Goal: Task Accomplishment & Management: Manage account settings

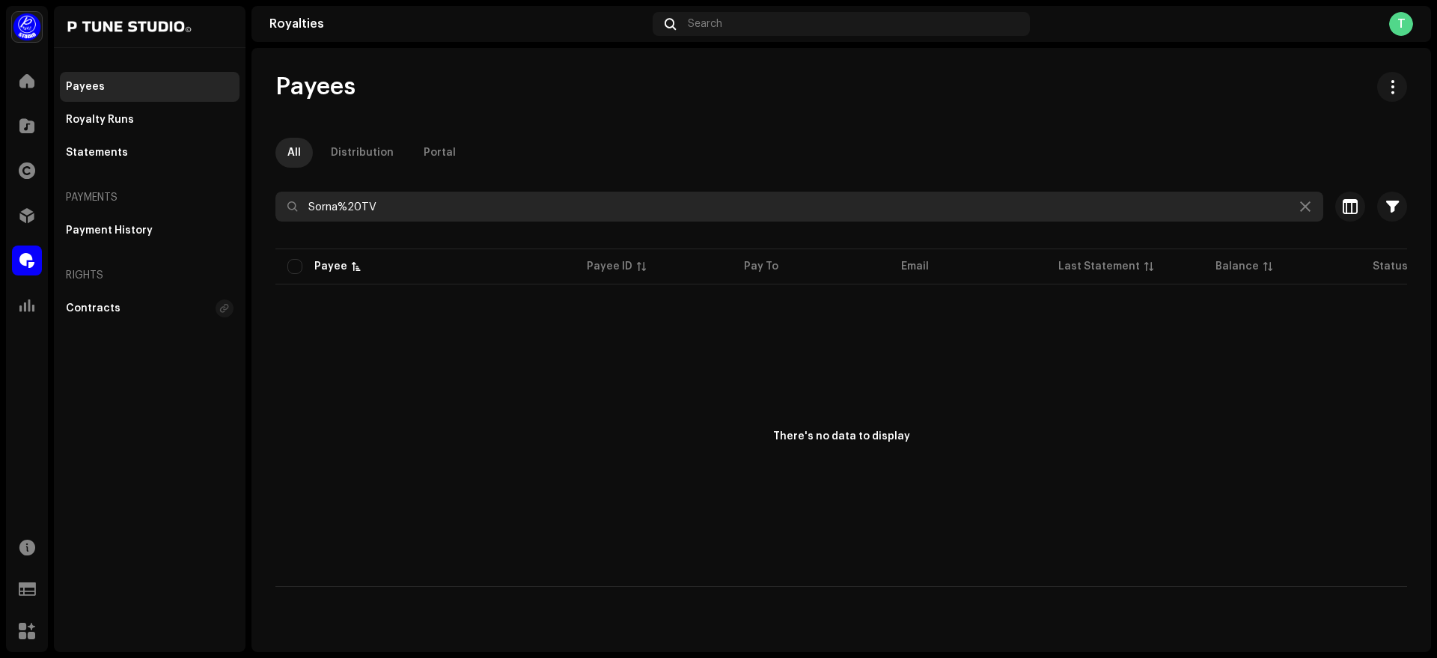
click at [561, 212] on input "Sorna%20TV" at bounding box center [799, 207] width 1048 height 30
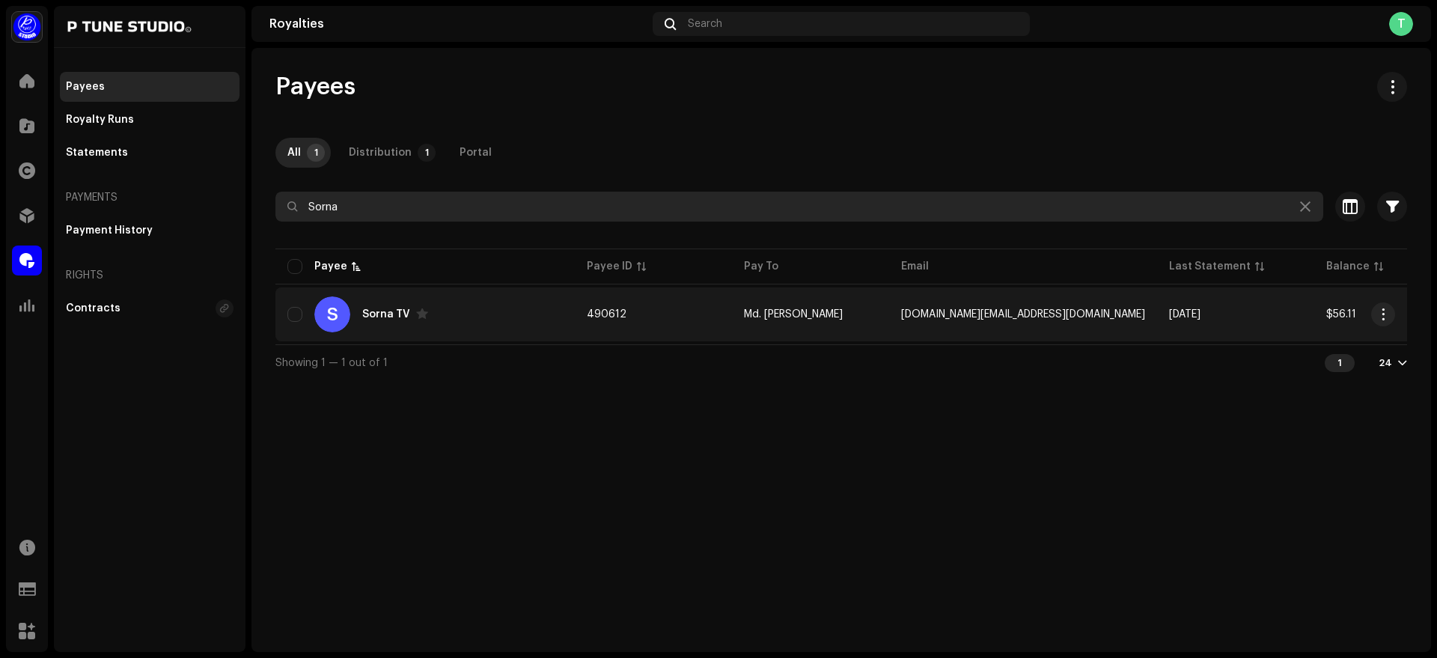
type input "Sorna"
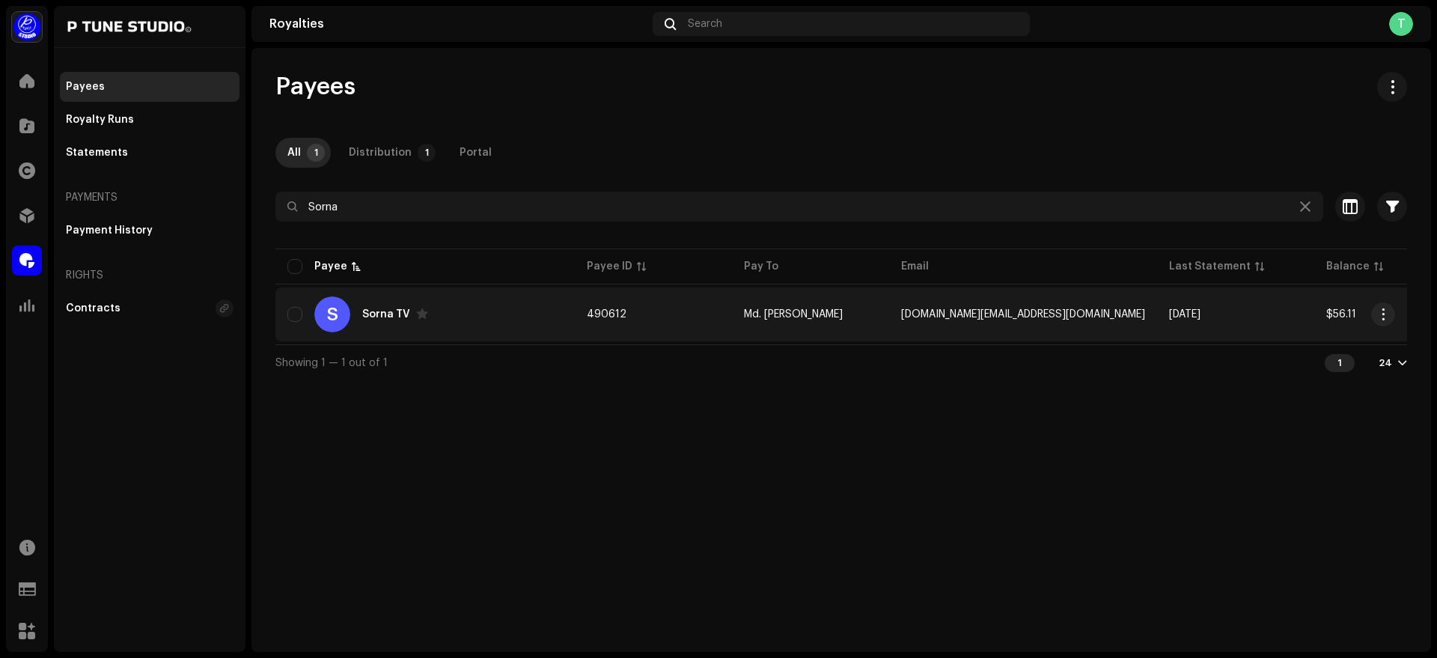
click at [1393, 322] on re-m-actions-button at bounding box center [1384, 314] width 24 height 24
click at [1385, 320] on button "button" at bounding box center [1384, 314] width 24 height 24
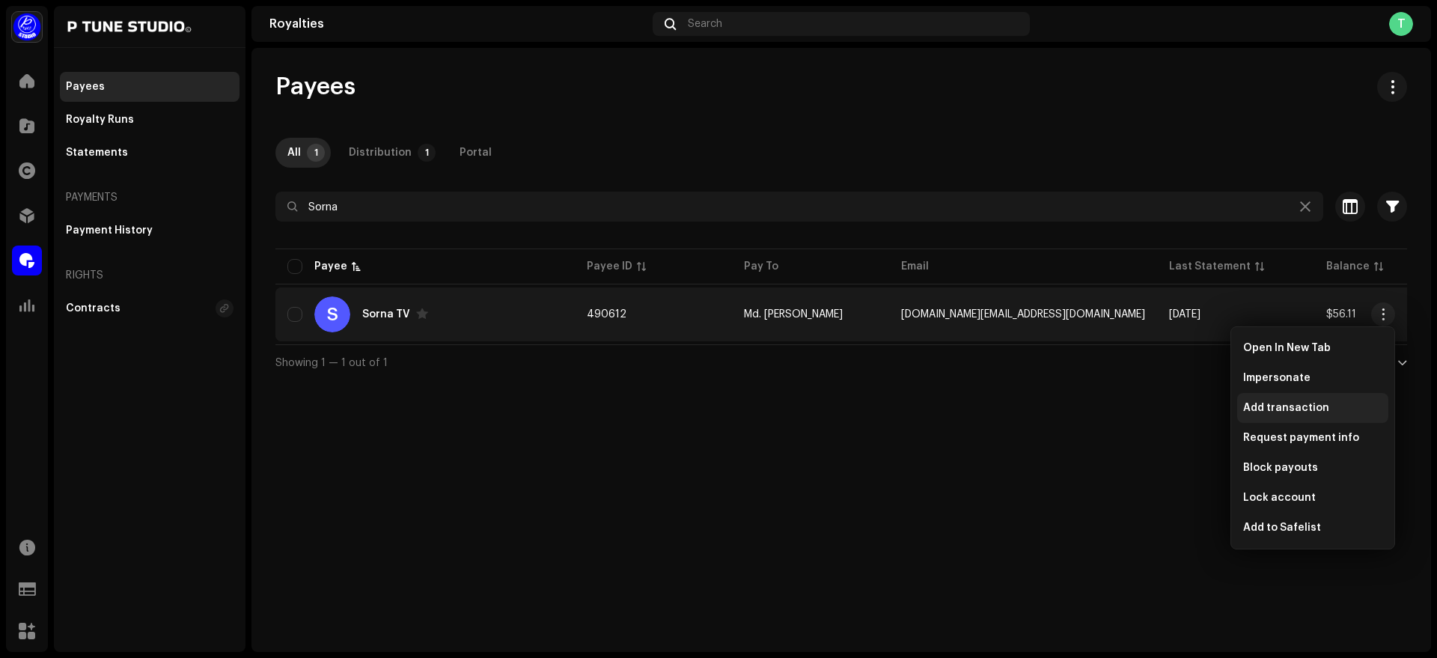
click at [1321, 408] on span "Add transaction" at bounding box center [1286, 408] width 86 height 12
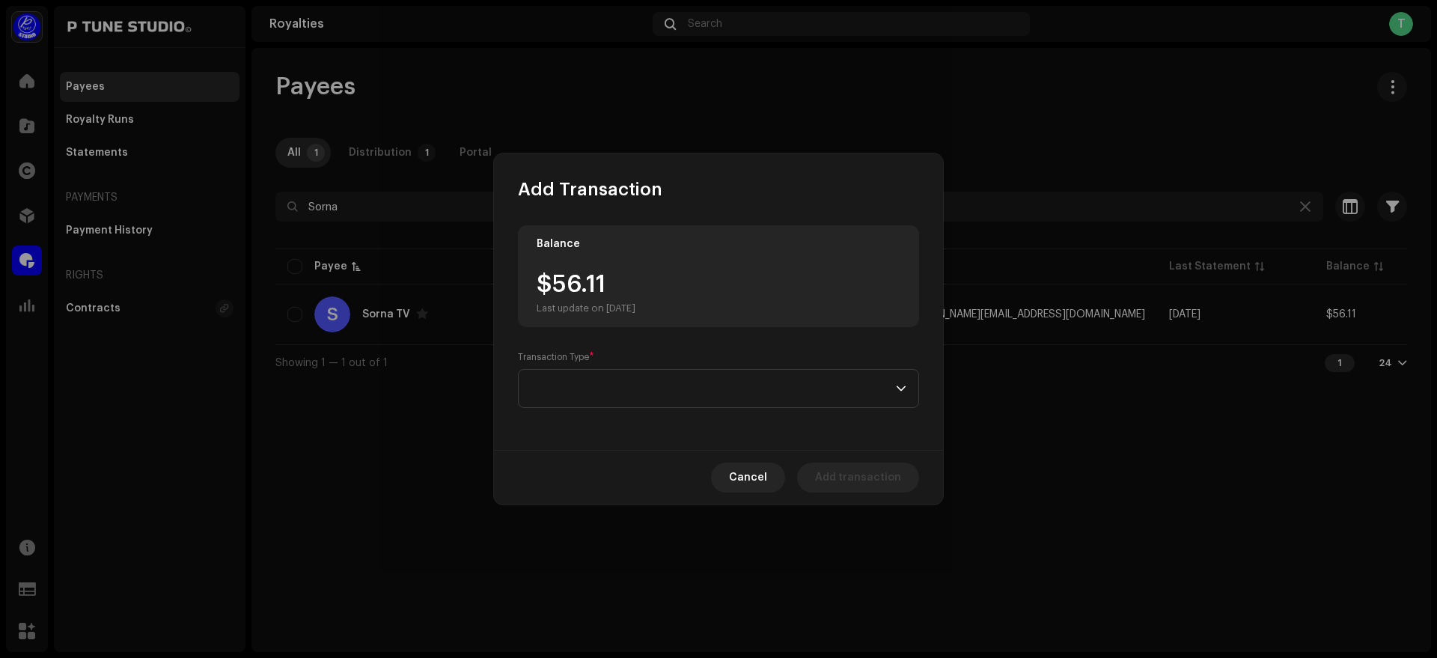
drag, startPoint x: 557, startPoint y: 283, endPoint x: 635, endPoint y: 283, distance: 77.9
click at [635, 283] on div "$56.11 Last update on [DATE]" at bounding box center [586, 294] width 99 height 42
drag, startPoint x: 558, startPoint y: 287, endPoint x: 689, endPoint y: 280, distance: 131.2
click at [689, 280] on div "$56.11 Last update on [DATE]" at bounding box center [719, 294] width 364 height 42
copy div "56.11"
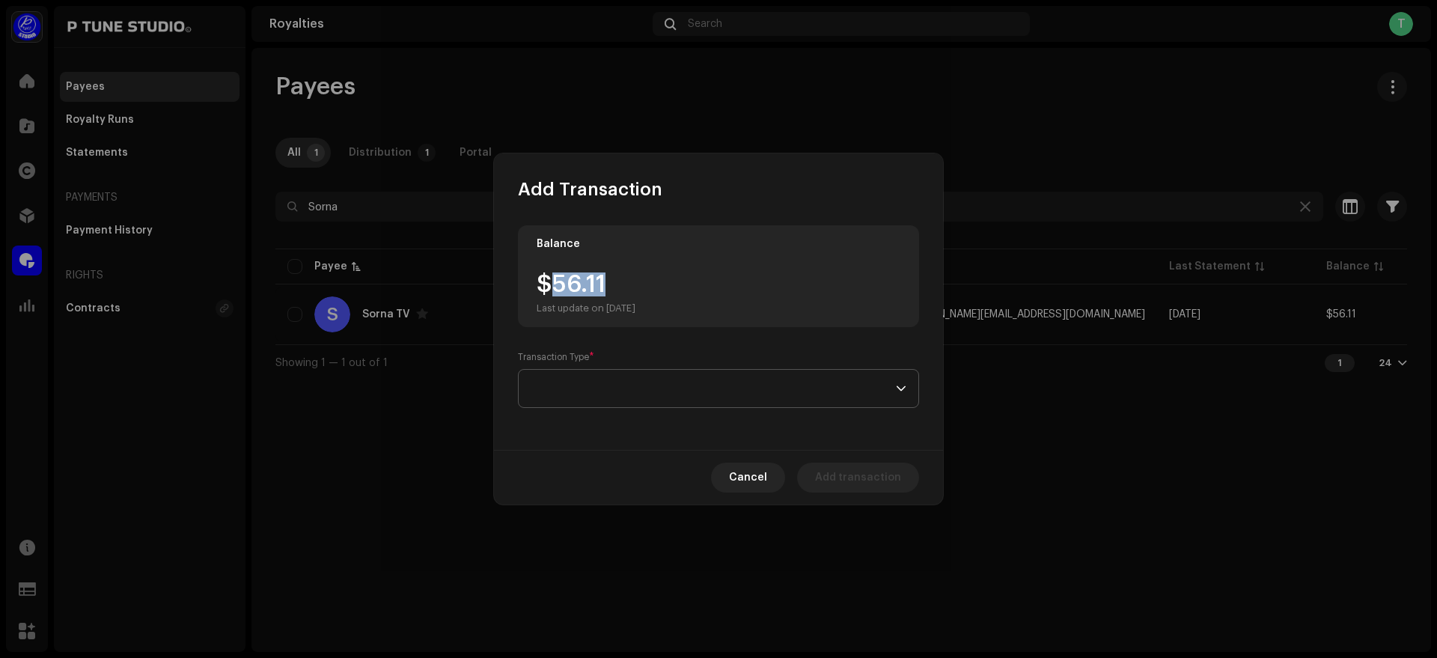
click at [651, 381] on span at bounding box center [713, 388] width 365 height 37
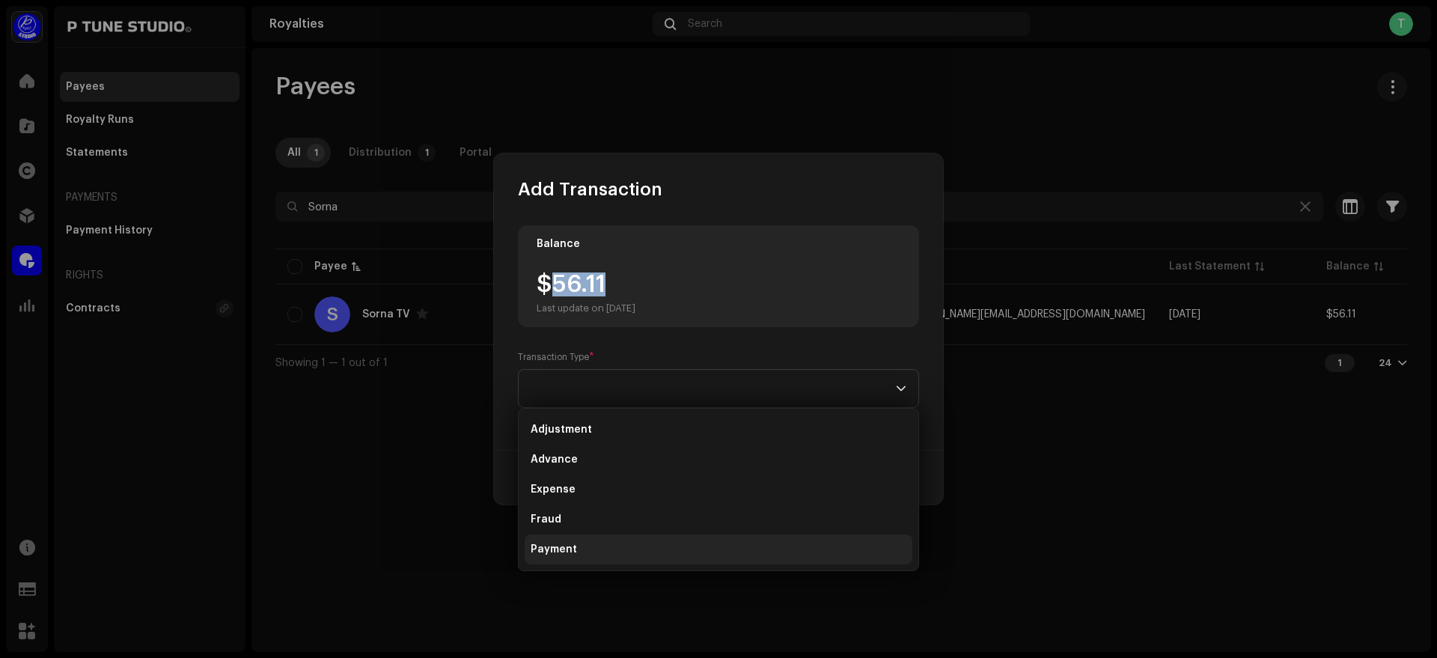
click at [609, 544] on li "Payment" at bounding box center [719, 550] width 388 height 30
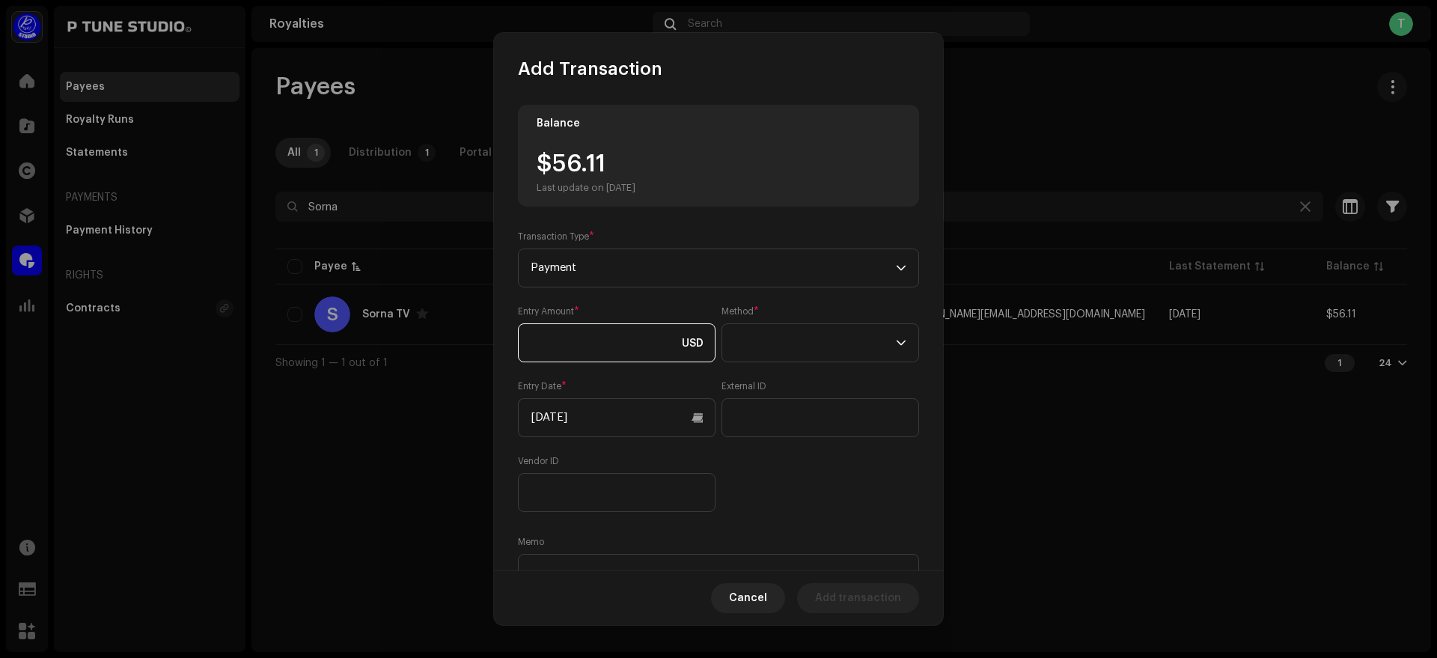
click at [591, 330] on input at bounding box center [617, 342] width 198 height 39
paste input "56.11"
type input "56.11"
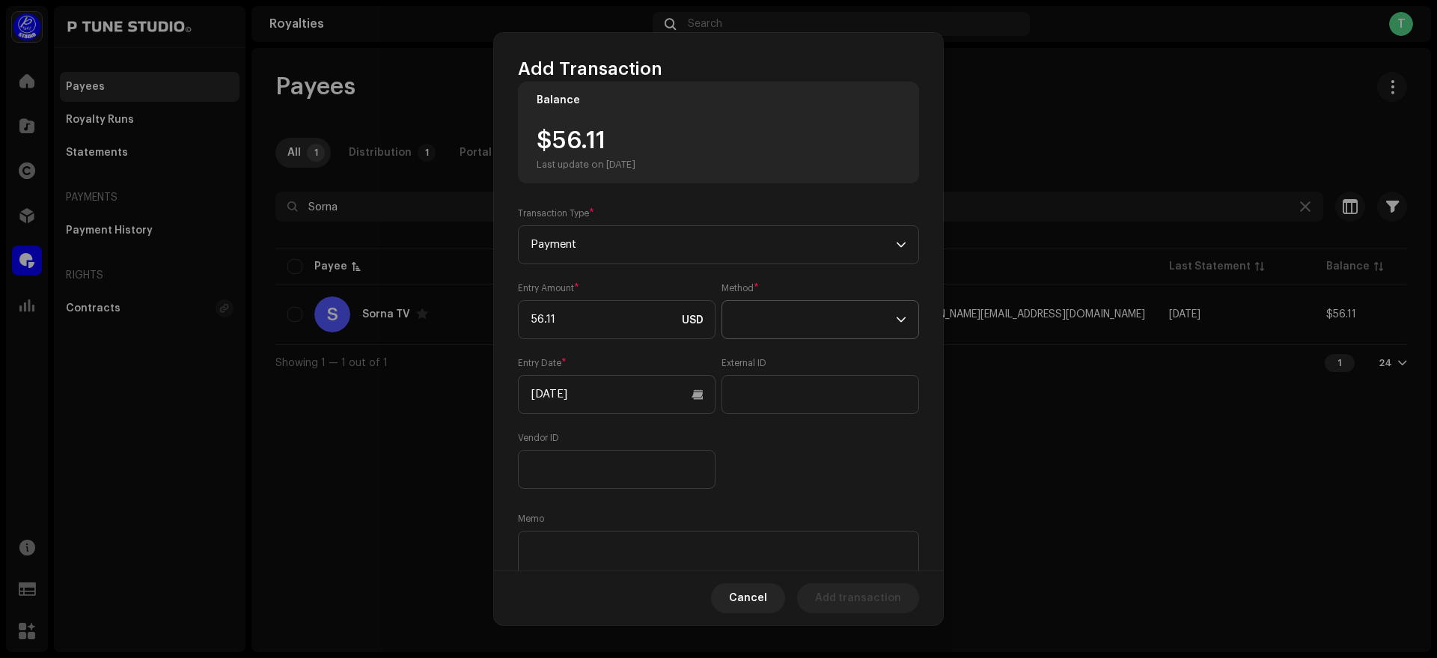
click at [795, 331] on span at bounding box center [815, 319] width 162 height 37
click at [864, 368] on li "Bank Wire" at bounding box center [815, 361] width 181 height 30
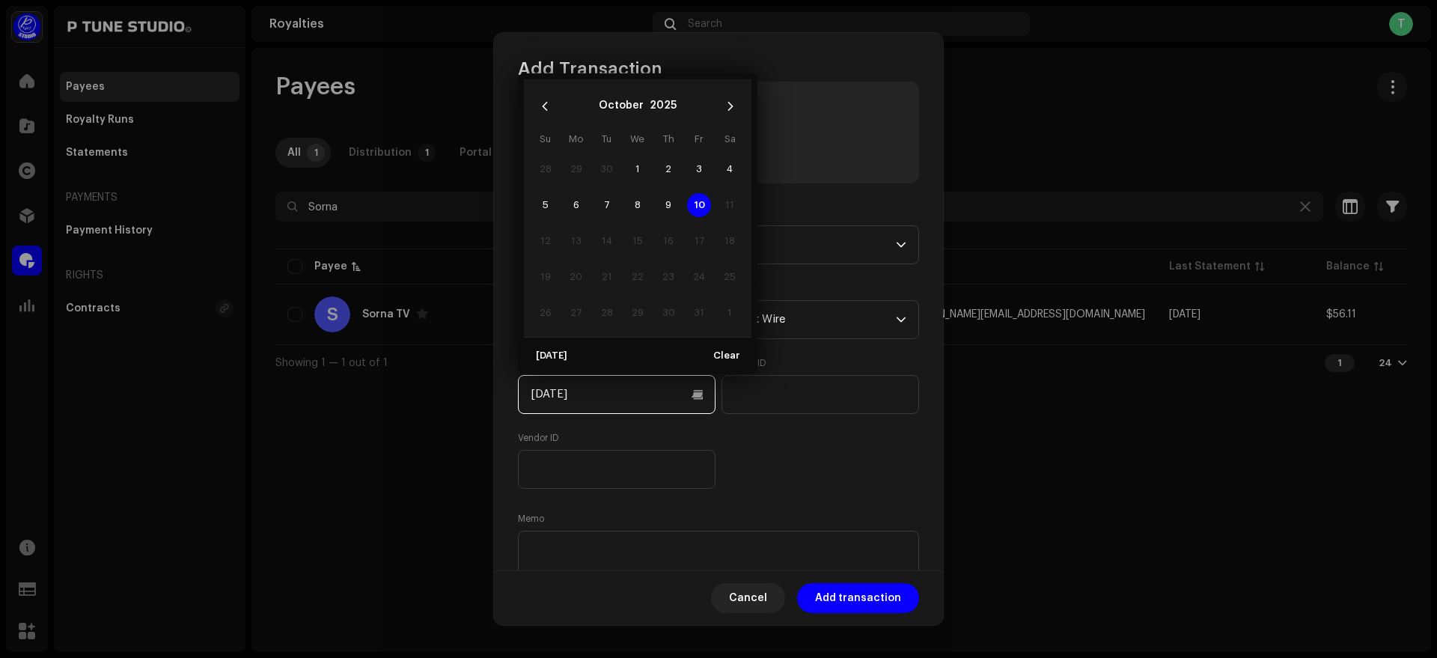
click at [665, 395] on input "[DATE]" at bounding box center [617, 394] width 198 height 39
click at [672, 201] on span "9" at bounding box center [669, 205] width 24 height 24
type input "[DATE]"
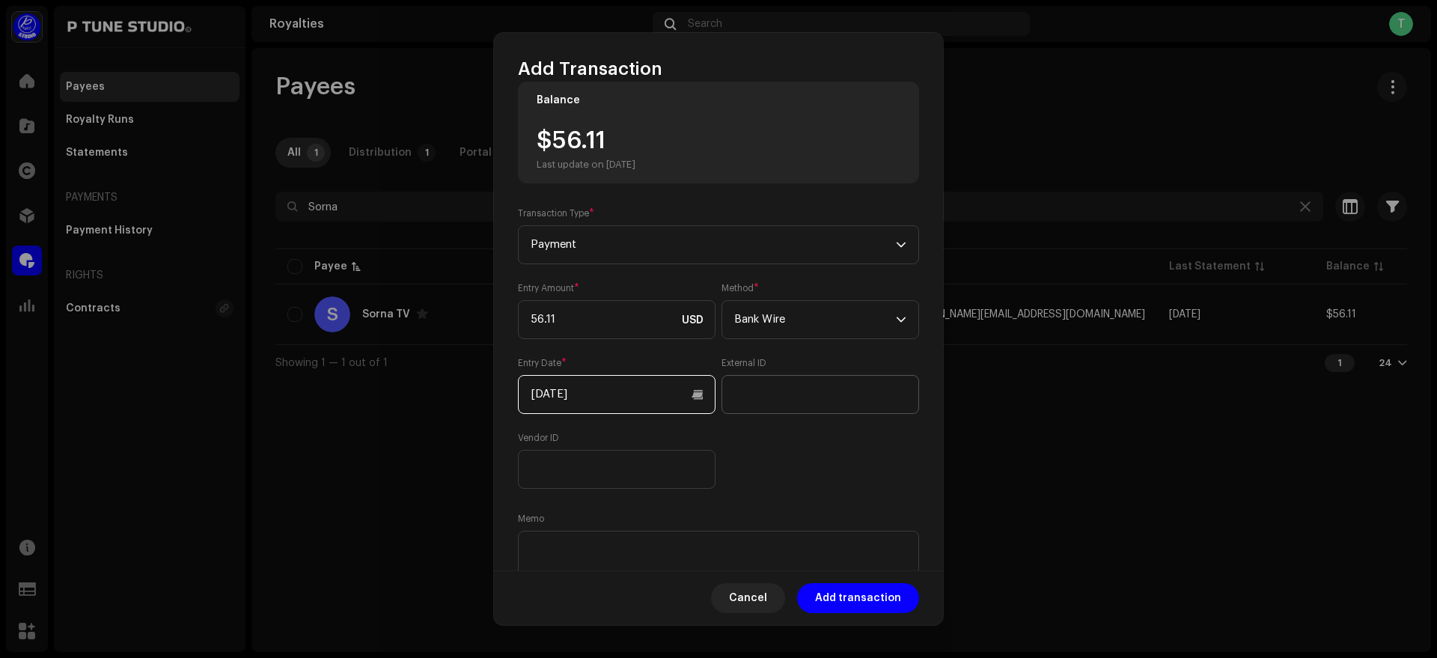
scroll to position [82, 0]
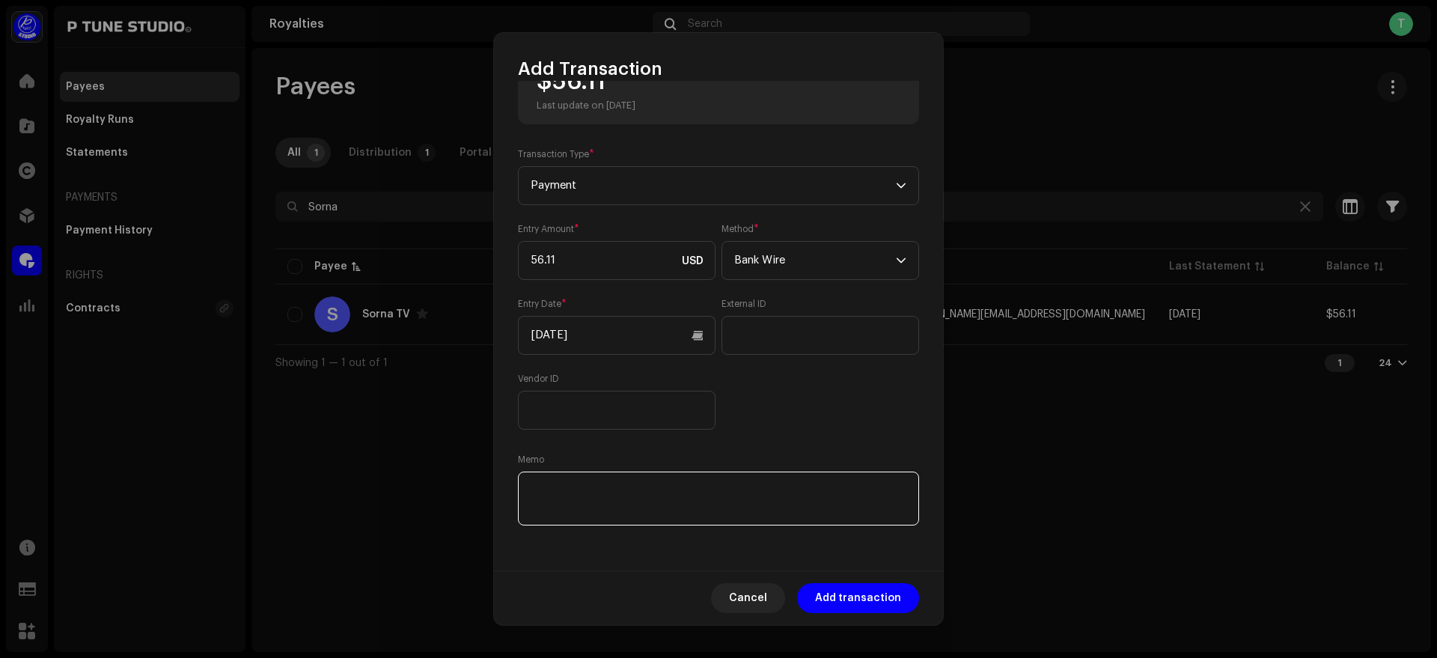
click at [627, 489] on textarea at bounding box center [718, 499] width 401 height 54
paste textarea "TrxID :"
paste textarea "091025041658159E"
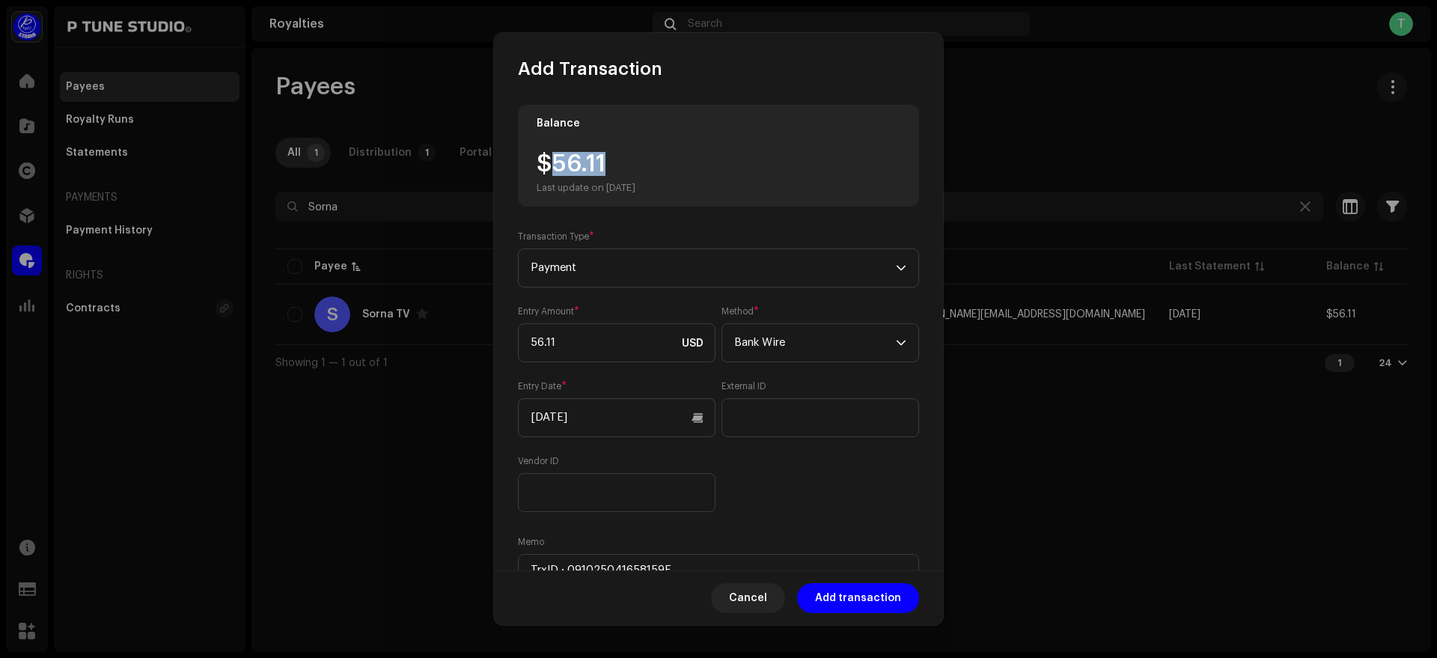
drag, startPoint x: 555, startPoint y: 154, endPoint x: 654, endPoint y: 157, distance: 98.1
click at [636, 157] on div "$56.11 Last update on [DATE]" at bounding box center [586, 173] width 99 height 42
copy div "56.11"
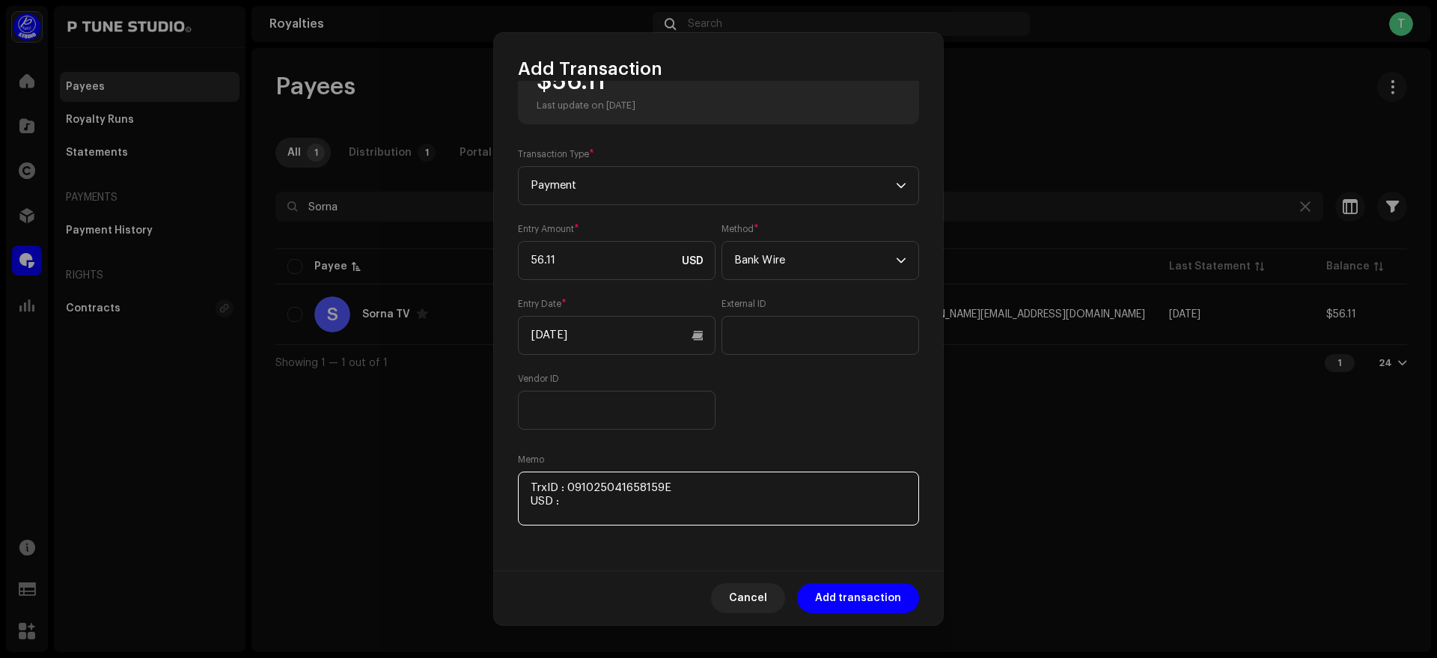
click at [622, 502] on textarea at bounding box center [718, 499] width 401 height 54
paste textarea "56.11"
paste textarea "Includes Payoneer conversion fee"
type textarea "TrxID : 091025041658159E USD : 56.11 Includes Payoneer conversion fee"
click at [877, 604] on span "Add transaction" at bounding box center [858, 598] width 86 height 30
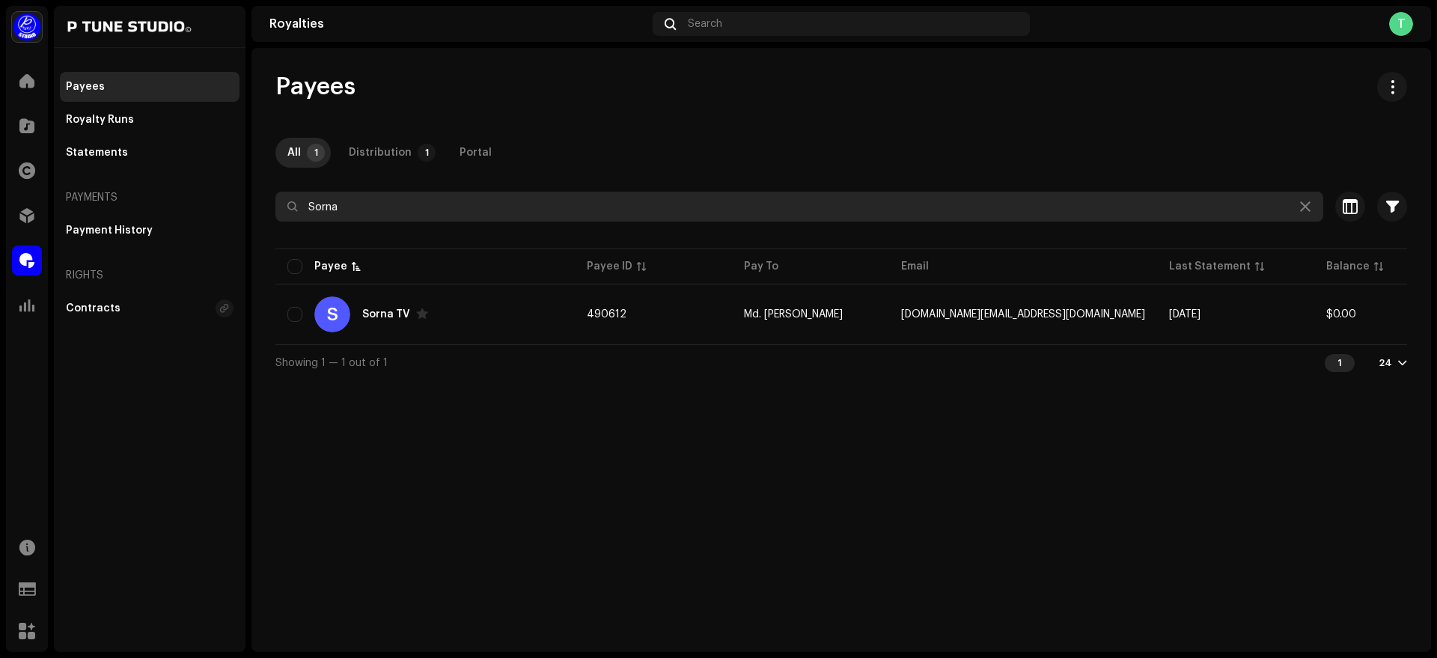
click at [468, 213] on input "Sorna" at bounding box center [799, 207] width 1048 height 30
paste input "[PERSON_NAME] Music"
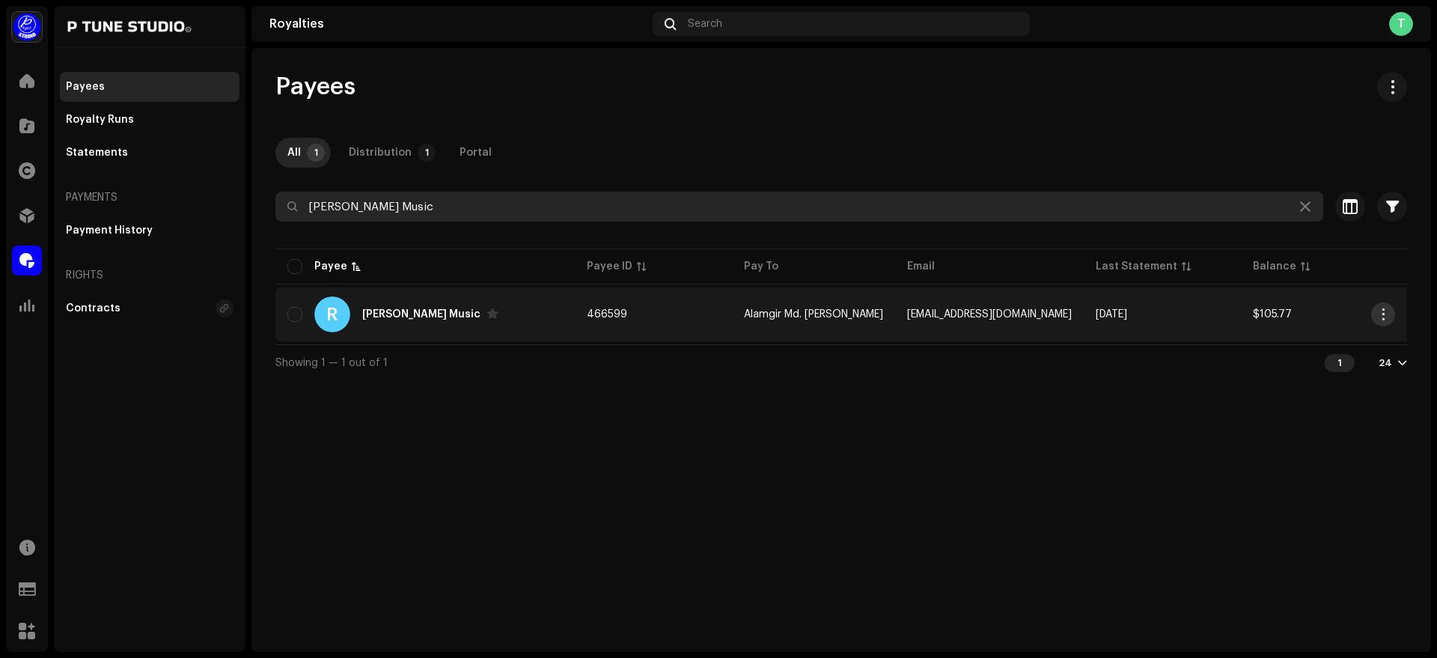
type input "[PERSON_NAME] Music"
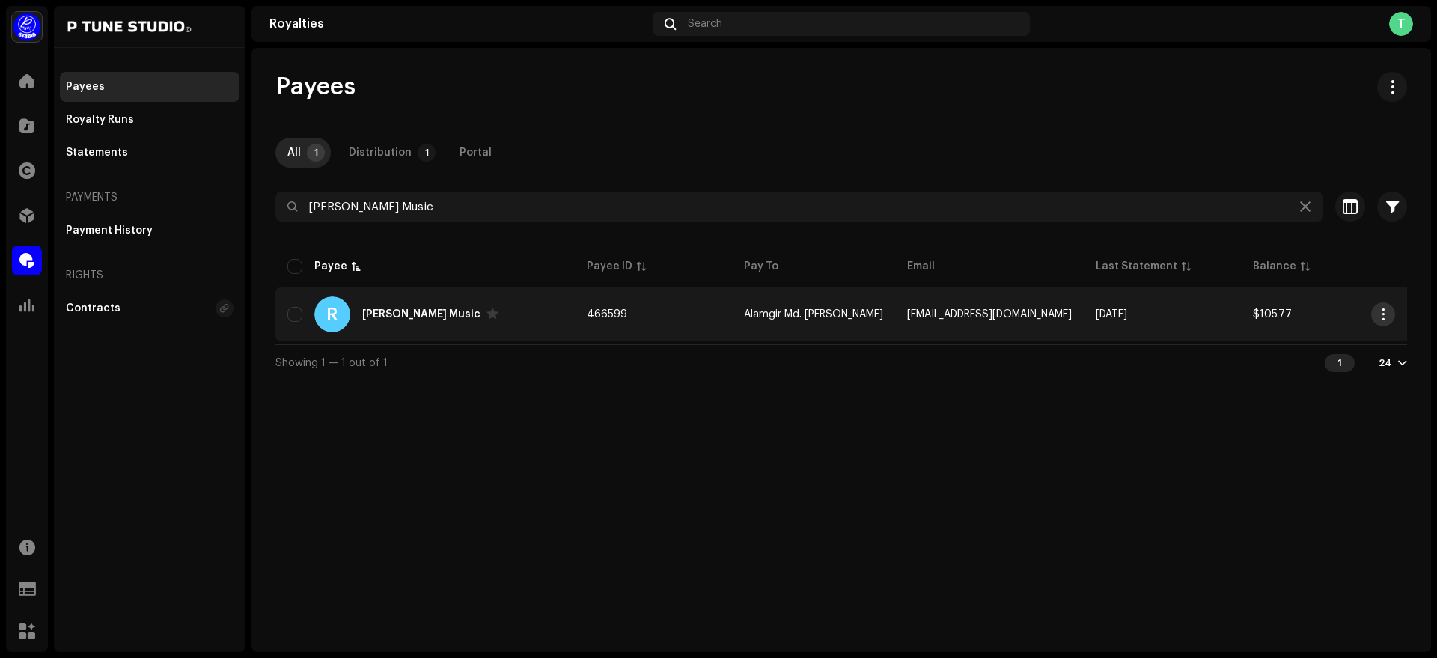
click at [1385, 314] on span "button" at bounding box center [1383, 314] width 11 height 12
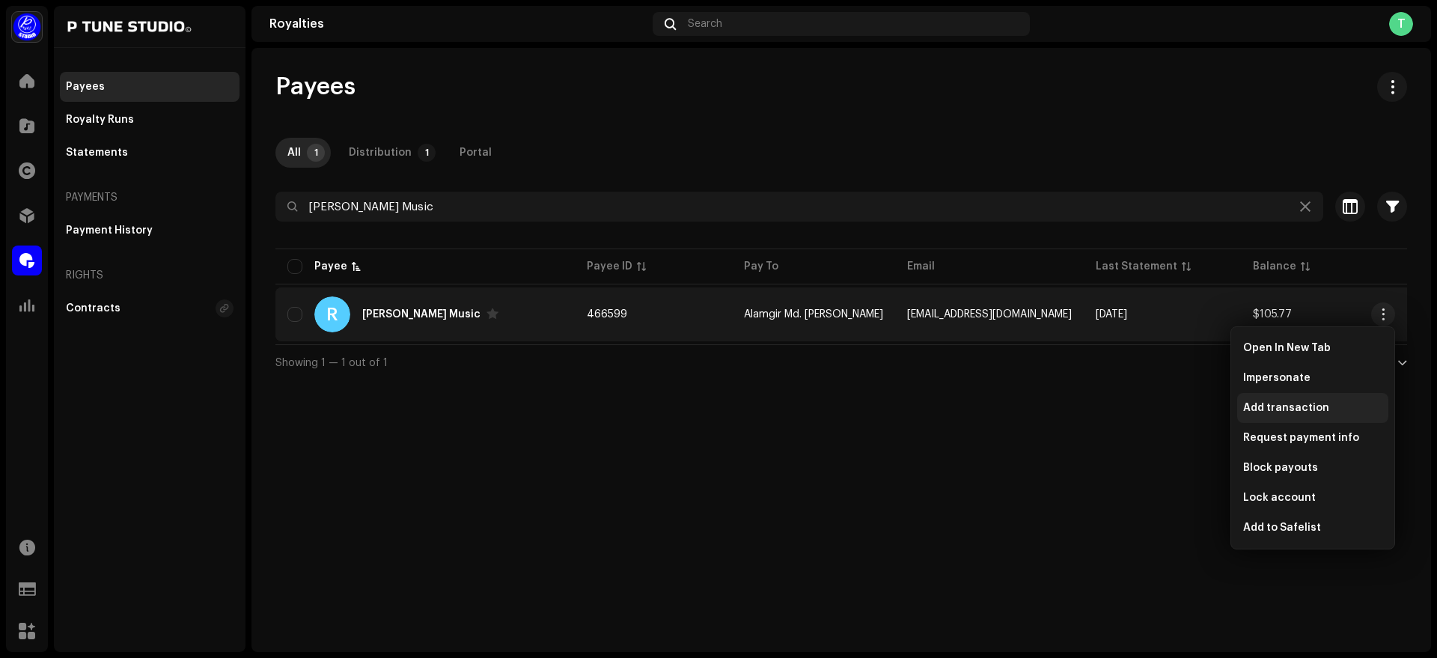
click at [1268, 408] on span "Add transaction" at bounding box center [1286, 408] width 86 height 12
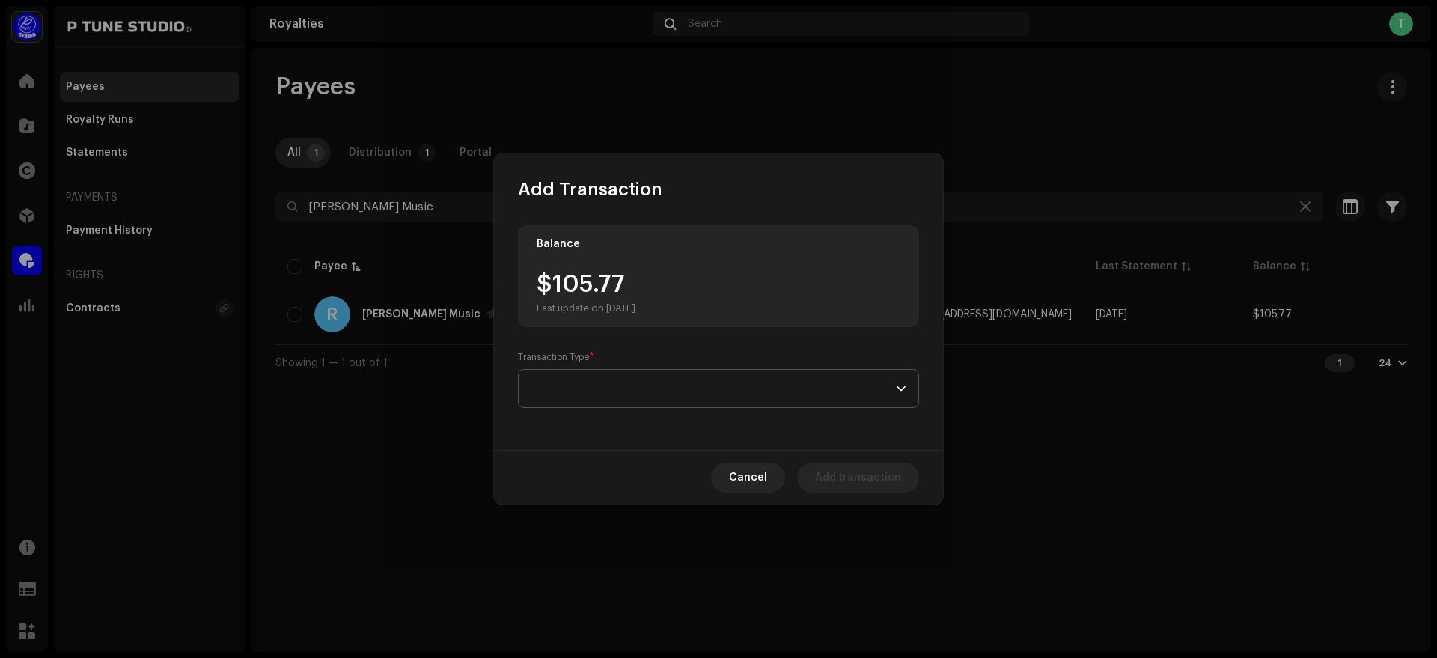
click at [632, 390] on span at bounding box center [713, 388] width 365 height 37
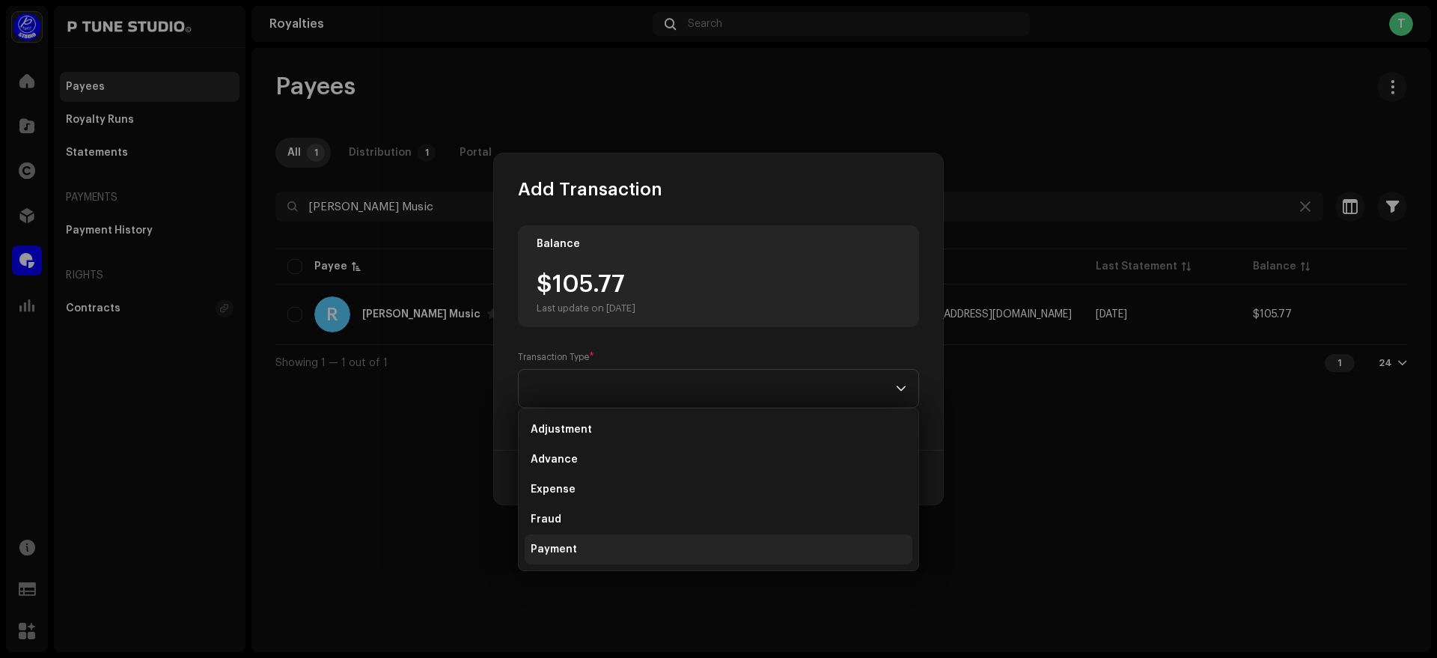
click at [633, 550] on li "Payment" at bounding box center [719, 550] width 388 height 30
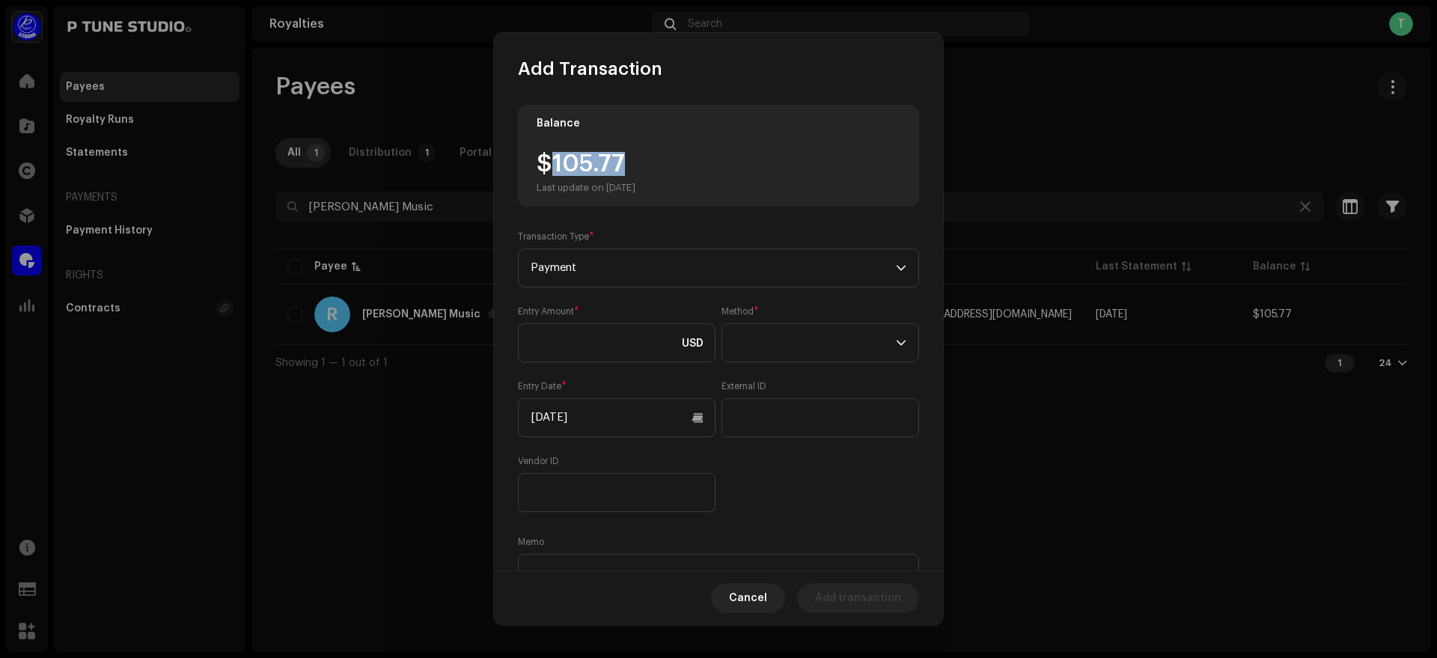
drag, startPoint x: 551, startPoint y: 165, endPoint x: 662, endPoint y: 163, distance: 110.8
click at [636, 163] on div "$105.77 Last update on [DATE]" at bounding box center [586, 173] width 99 height 42
copy div "105.77"
click at [585, 345] on input at bounding box center [617, 342] width 198 height 39
paste input "105.77"
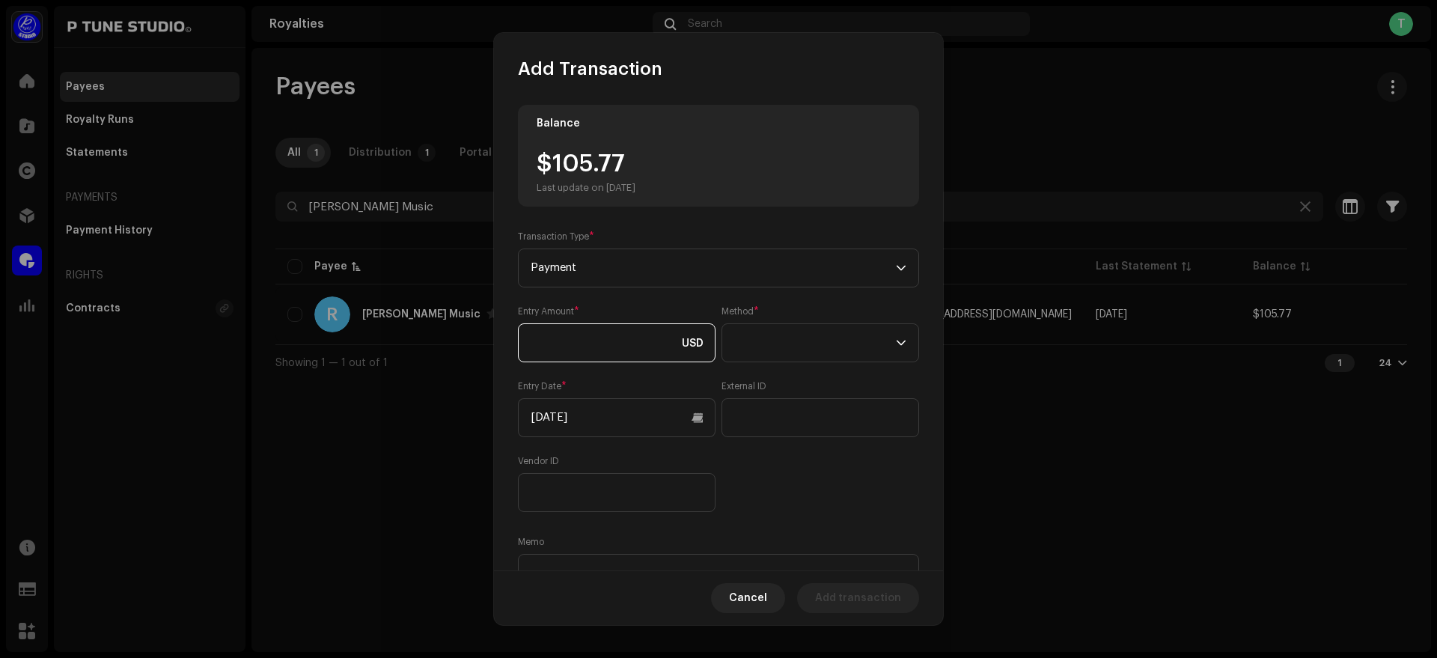
type input "105.77"
click at [824, 357] on span at bounding box center [815, 342] width 162 height 37
click at [781, 389] on span "Bank Wire" at bounding box center [757, 384] width 52 height 15
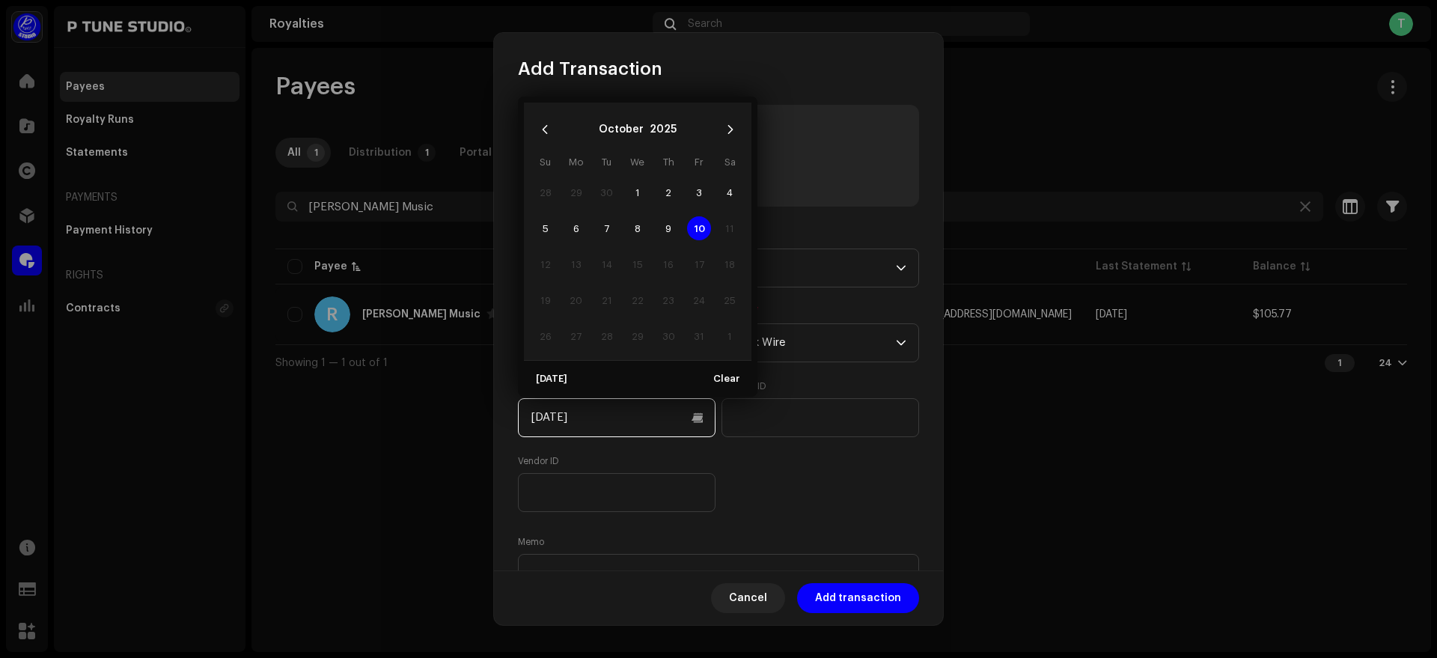
click at [616, 415] on input "[DATE]" at bounding box center [617, 417] width 198 height 39
click at [670, 225] on span "9" at bounding box center [669, 228] width 24 height 24
type input "[DATE]"
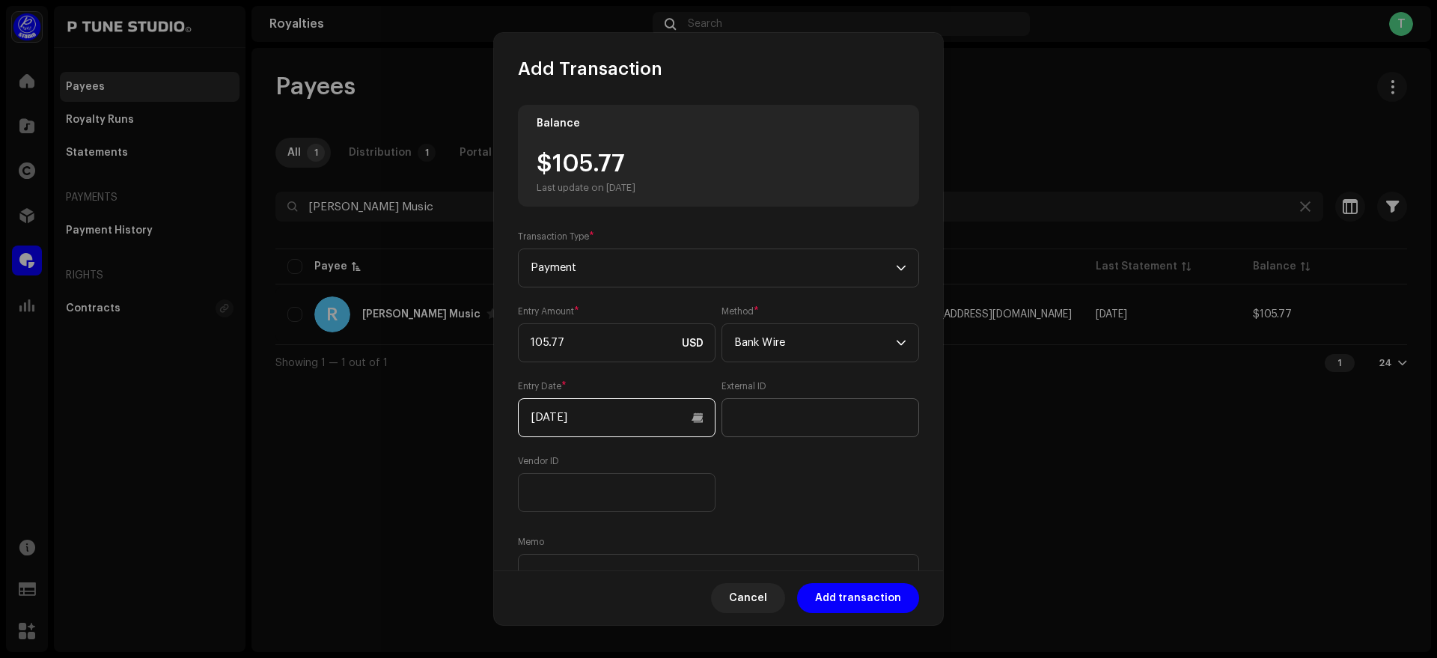
scroll to position [82, 0]
